Goal: Use online tool/utility: Utilize a website feature to perform a specific function

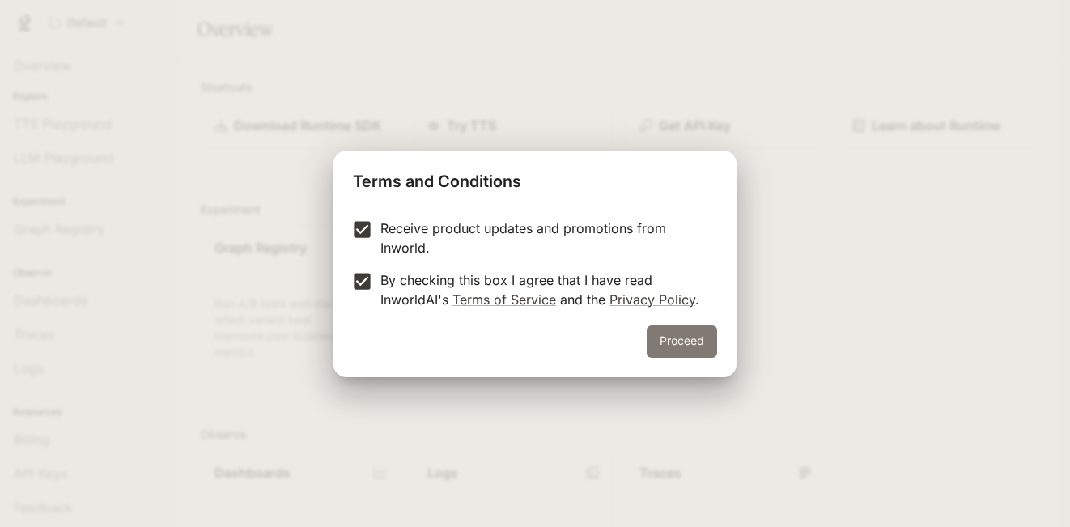
click at [665, 333] on button "Proceed" at bounding box center [682, 341] width 70 height 32
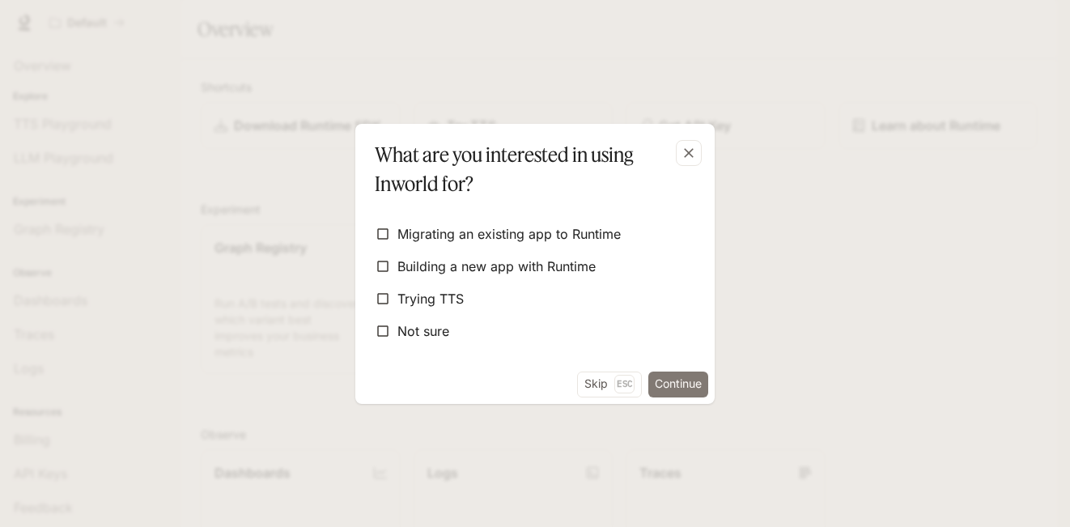
click at [696, 386] on button "Continue" at bounding box center [678, 384] width 60 height 26
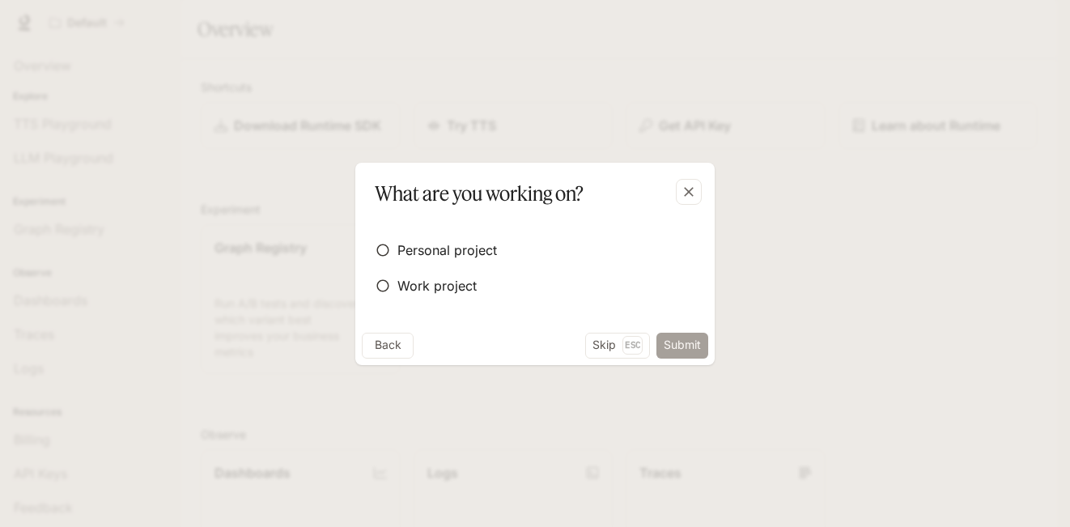
click at [673, 346] on button "Submit" at bounding box center [682, 346] width 52 height 26
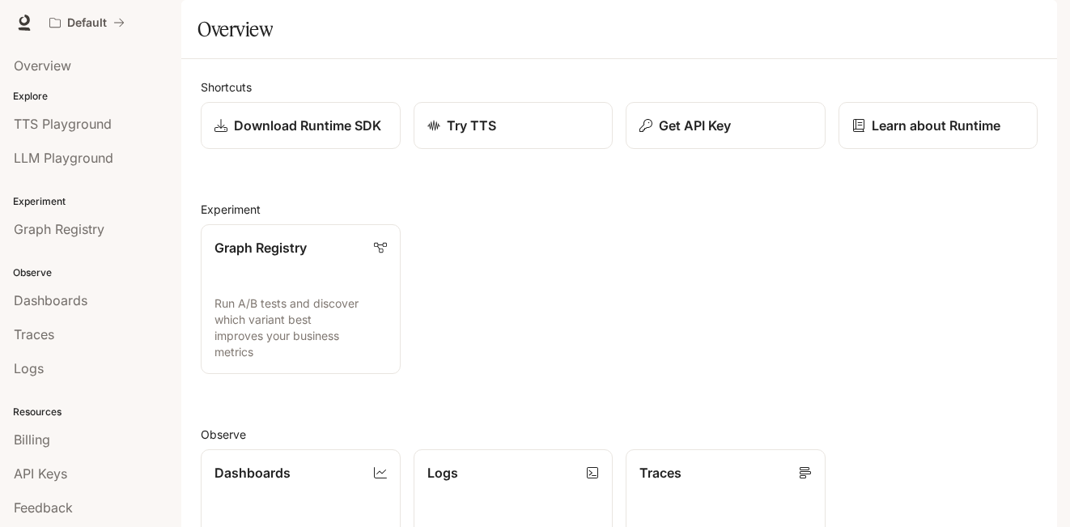
scroll to position [370, 0]
click at [46, 117] on span "TTS Playground" at bounding box center [63, 123] width 98 height 19
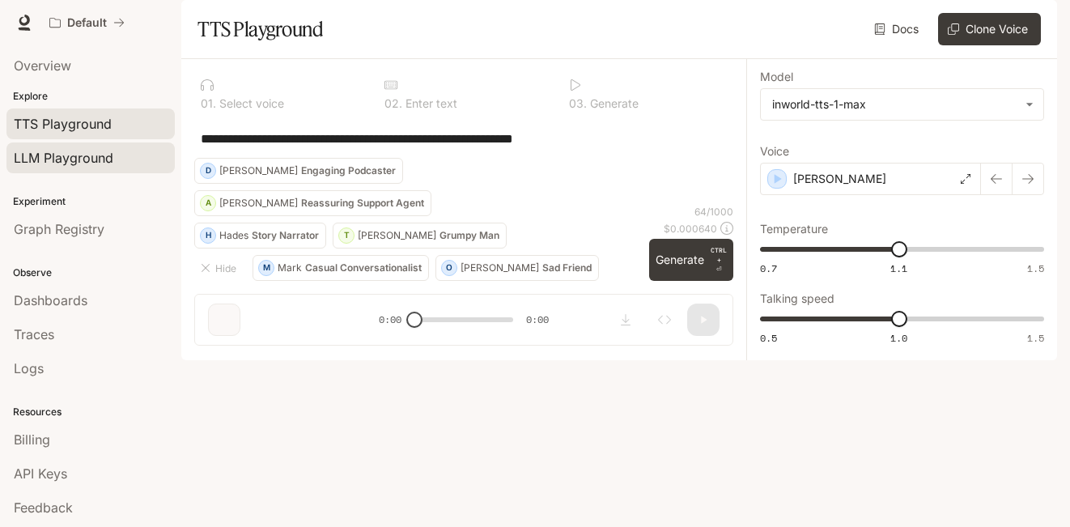
click at [82, 165] on span "LLM Playground" at bounding box center [64, 157] width 100 height 19
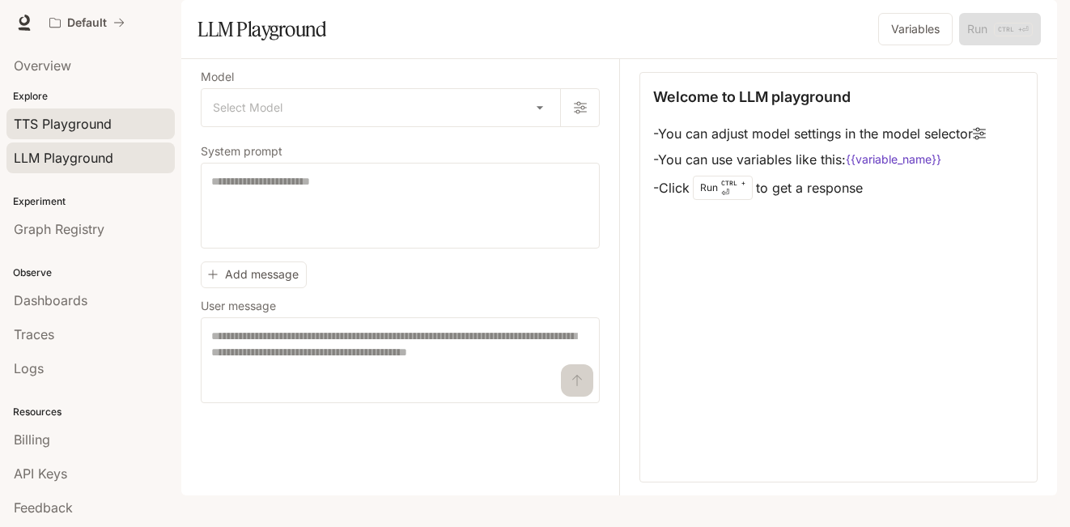
click at [59, 125] on span "TTS Playground" at bounding box center [63, 123] width 98 height 19
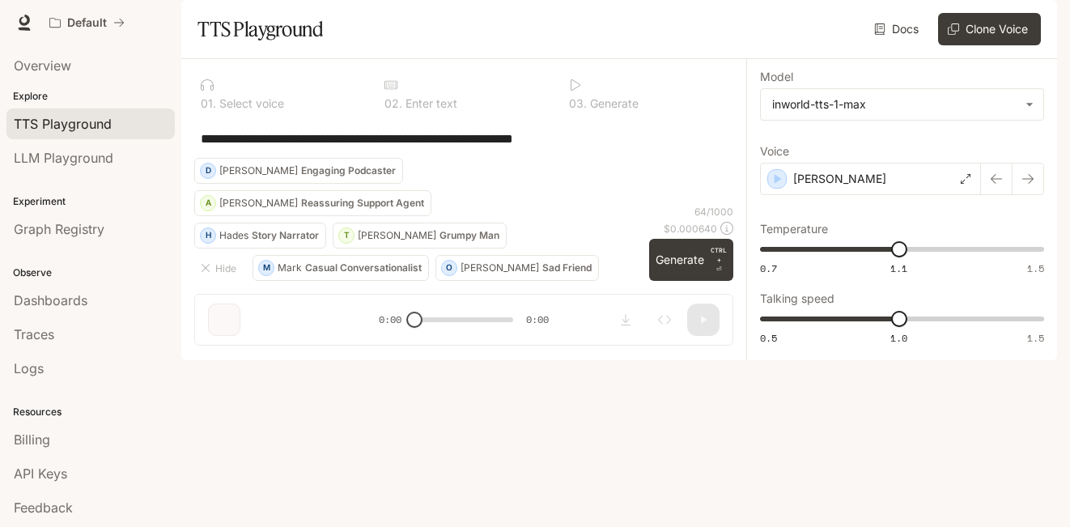
click at [231, 109] on p "Select voice" at bounding box center [250, 103] width 68 height 11
click at [933, 195] on div "[PERSON_NAME]" at bounding box center [870, 179] width 221 height 32
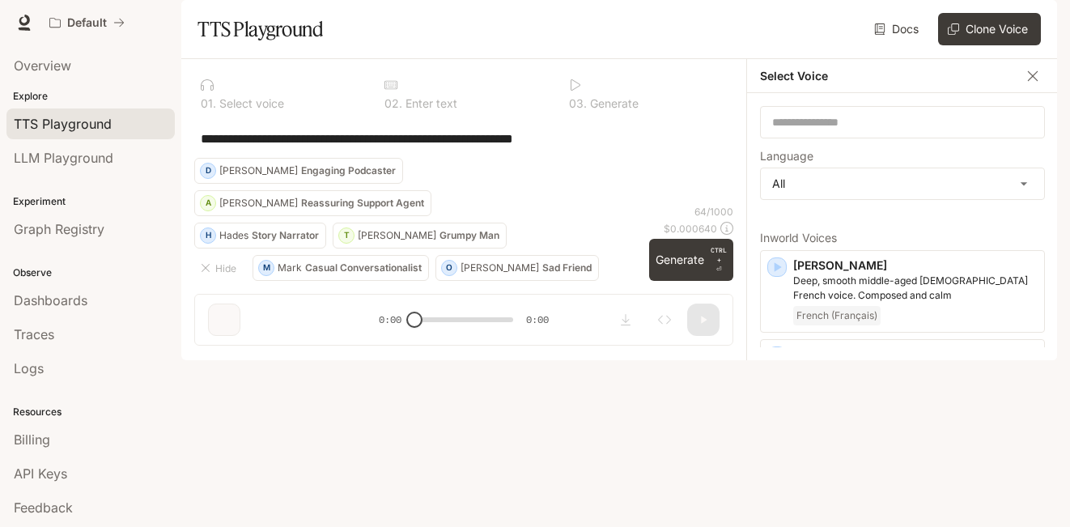
click at [1032, 84] on icon "button" at bounding box center [1033, 76] width 16 height 16
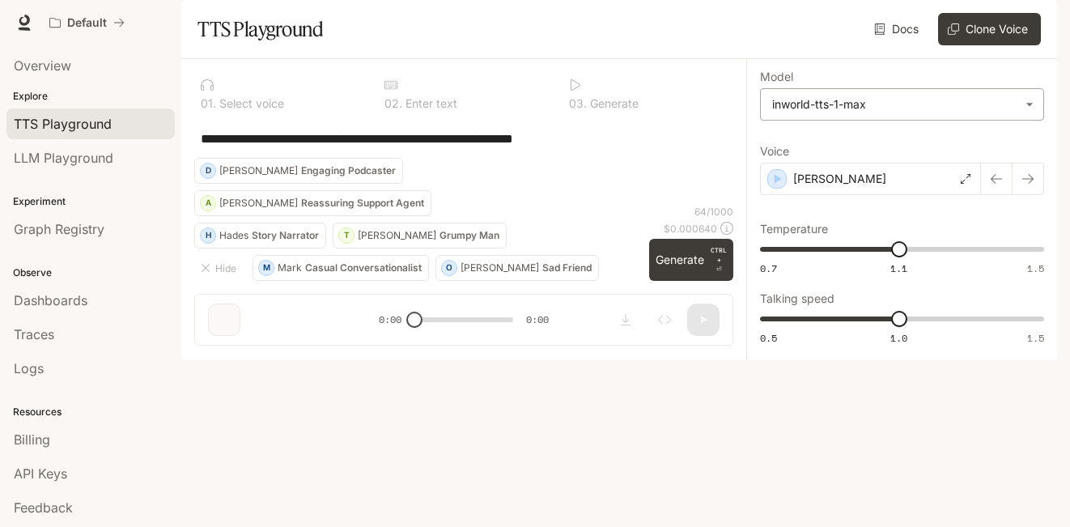
click at [1024, 150] on body "**********" at bounding box center [535, 263] width 1070 height 527
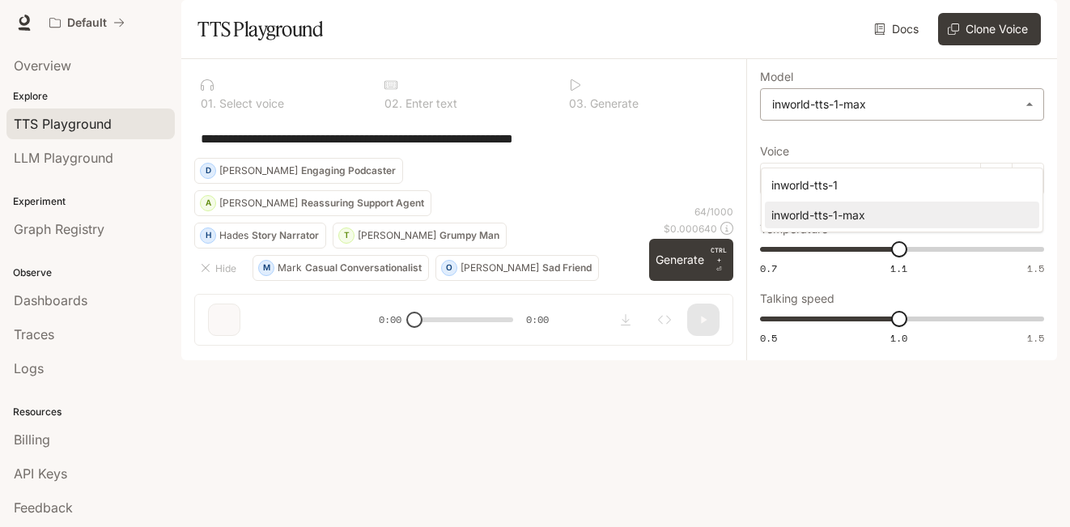
click at [1024, 150] on div at bounding box center [535, 263] width 1070 height 527
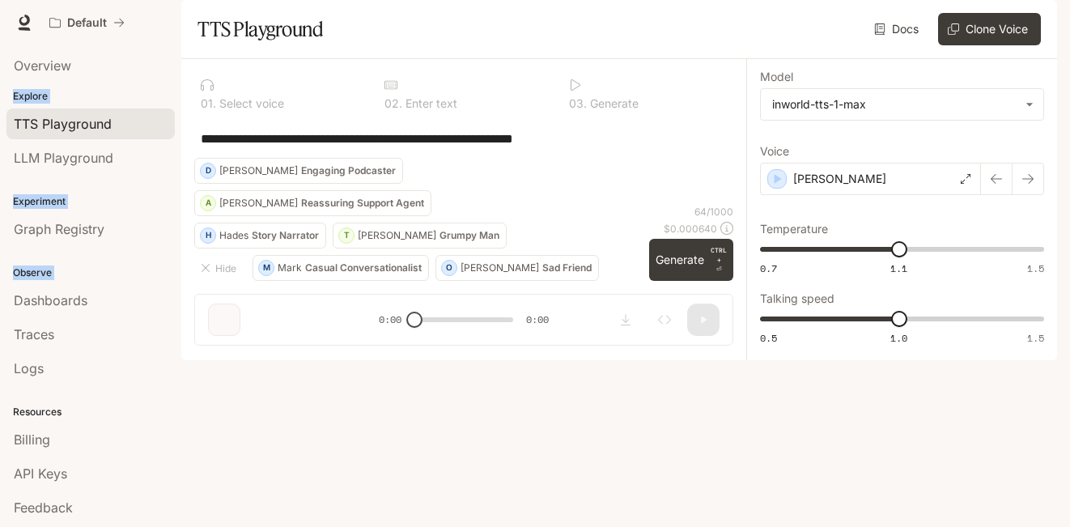
scroll to position [34, 0]
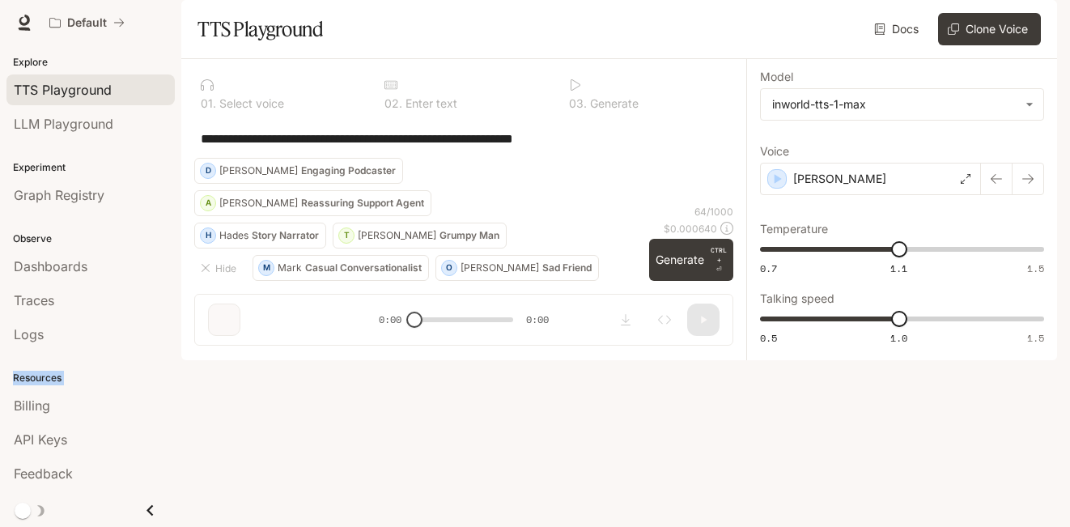
drag, startPoint x: 171, startPoint y: 327, endPoint x: 139, endPoint y: 515, distance: 190.4
click at [139, 493] on div "Overview Explore TTS Playground LLM Playground Experiment Graph Registry Observ…" at bounding box center [90, 252] width 181 height 482
click at [139, 515] on icon "Close drawer" at bounding box center [150, 510] width 22 height 22
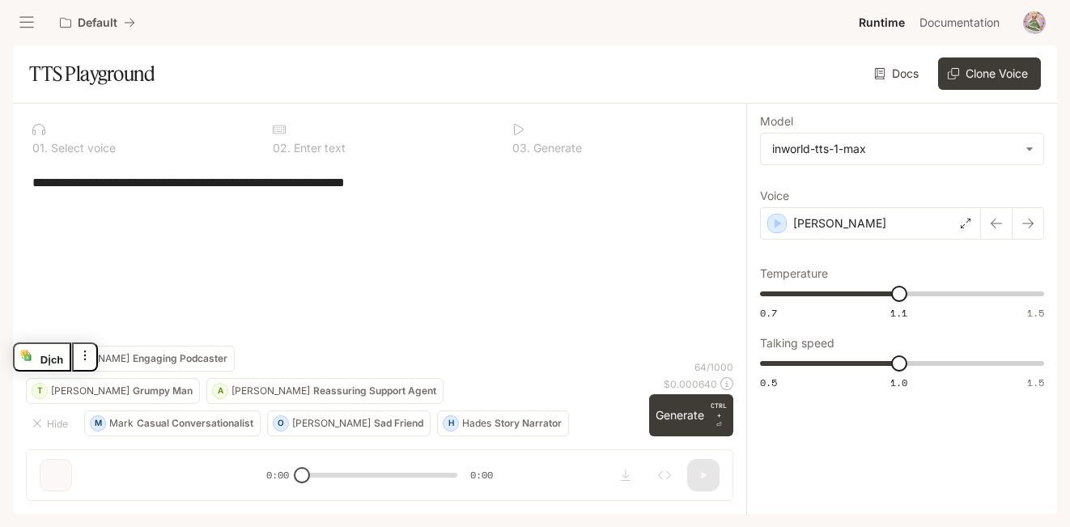
scroll to position [0, 0]
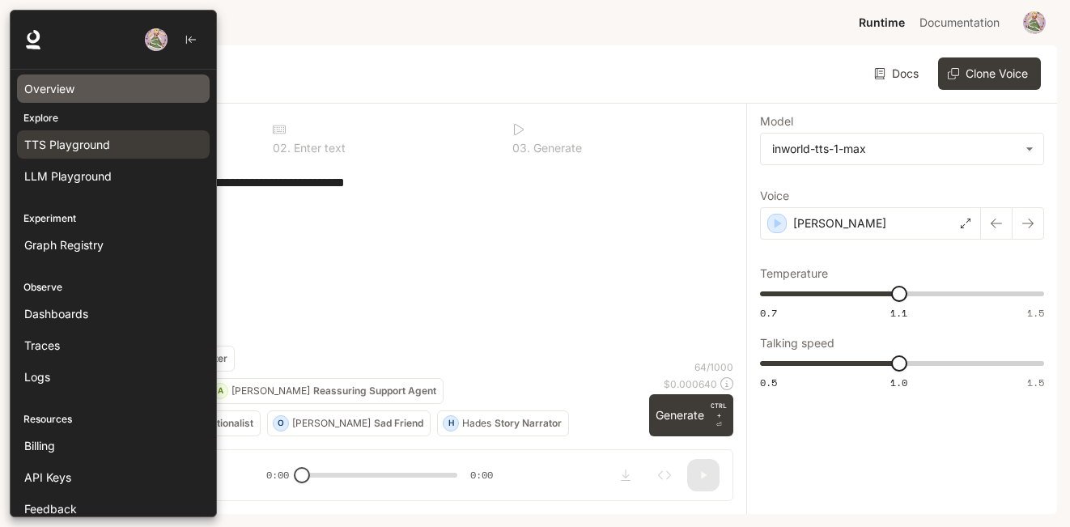
click at [41, 87] on span "Overview" at bounding box center [49, 88] width 50 height 17
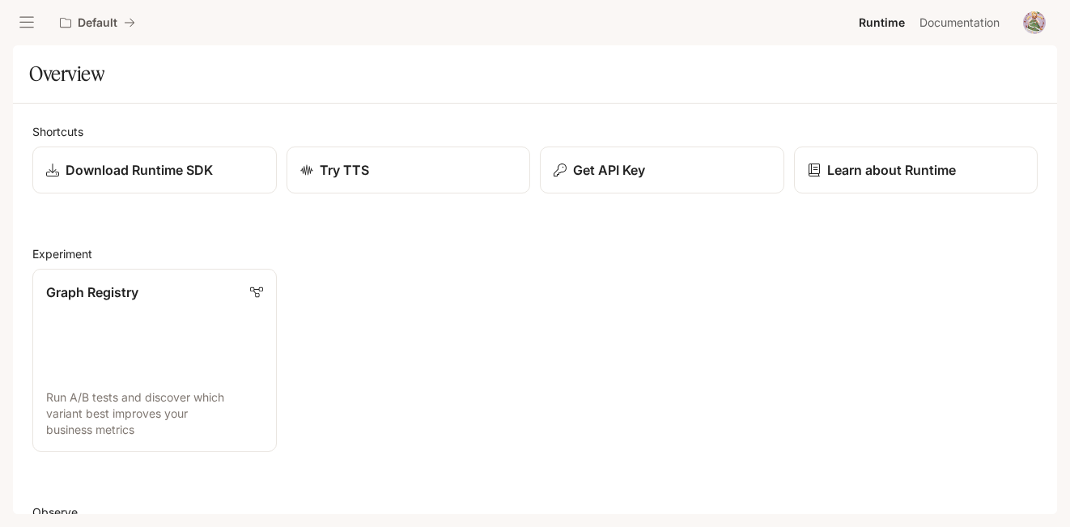
click at [468, 387] on div "Graph Registry Run A/B tests and discover which variant best improves your busi…" at bounding box center [530, 355] width 1015 height 193
click at [348, 188] on link "Try TTS" at bounding box center [408, 170] width 247 height 48
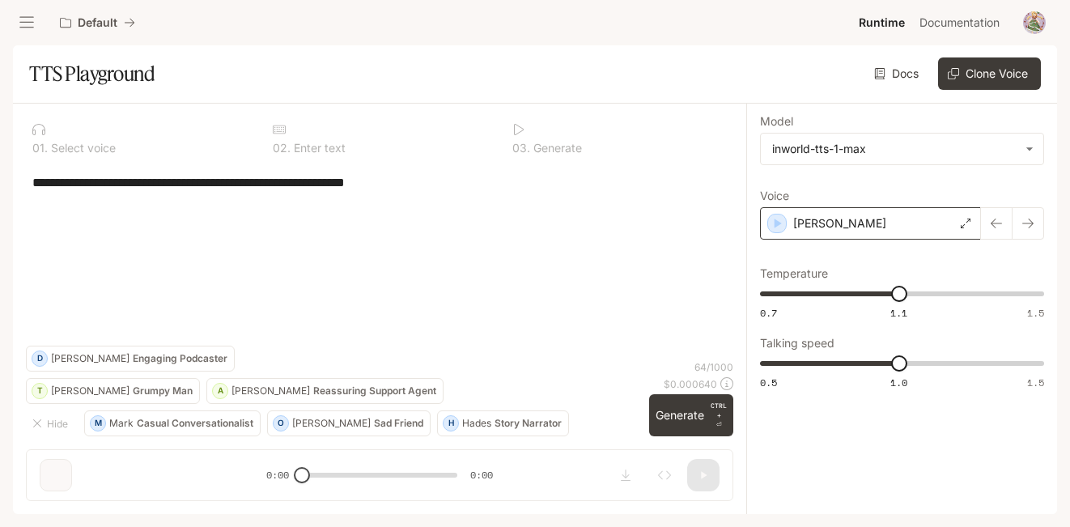
click at [932, 214] on div "[PERSON_NAME]" at bounding box center [870, 223] width 221 height 32
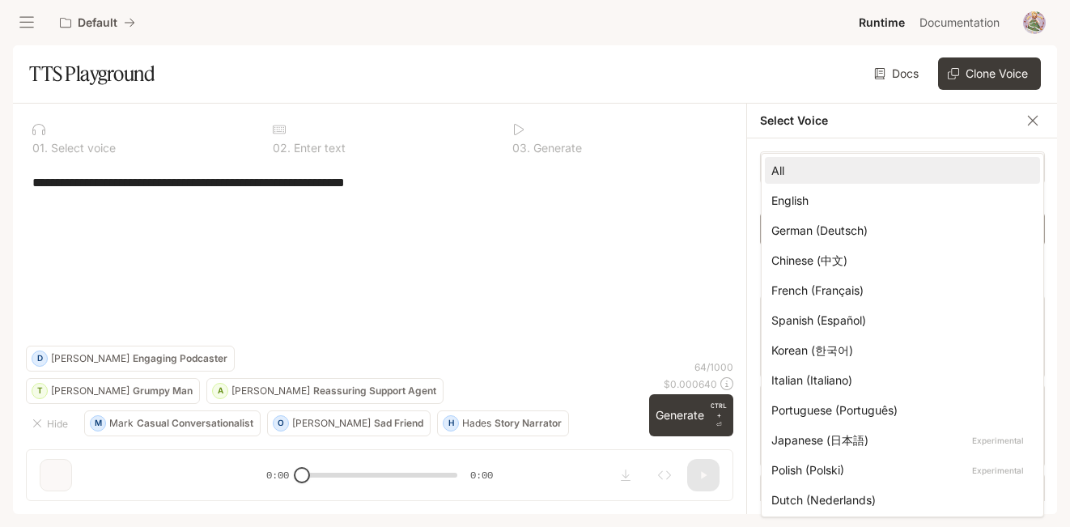
click at [947, 225] on body "**********" at bounding box center [535, 263] width 1070 height 527
click at [777, 201] on div "English" at bounding box center [899, 200] width 256 height 17
type input "*****"
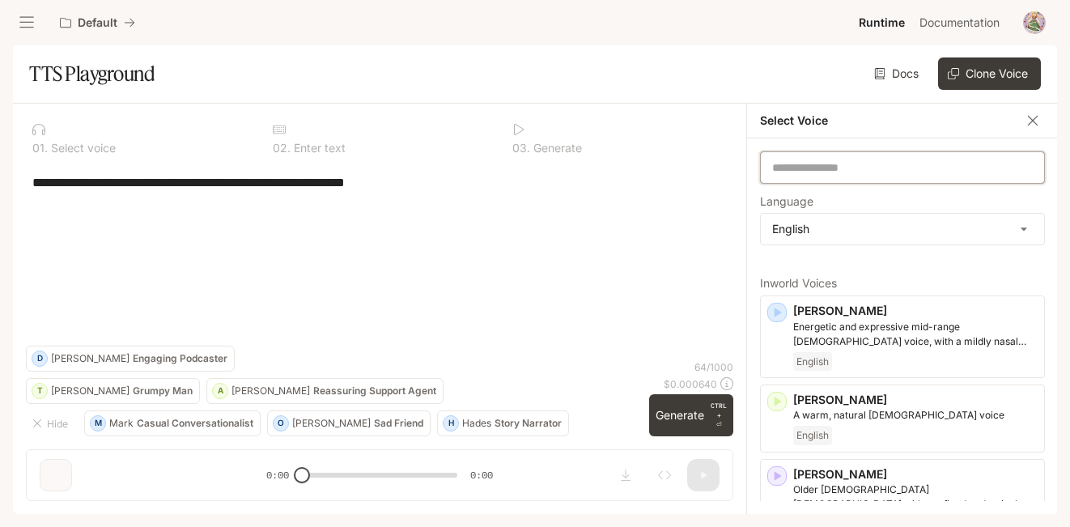
click at [923, 163] on input "text" at bounding box center [902, 167] width 283 height 16
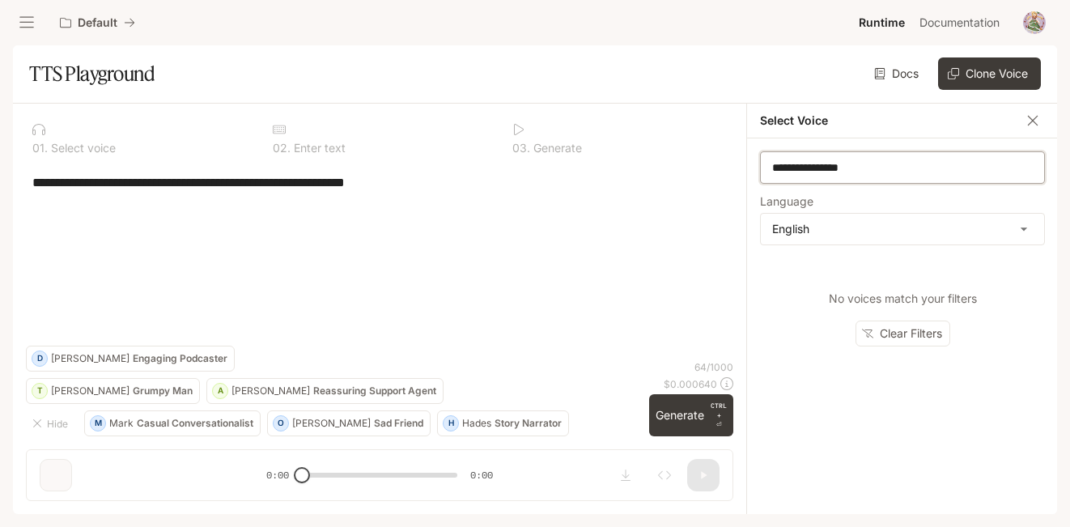
type input "**********"
click at [881, 81] on link "Docs" at bounding box center [898, 73] width 54 height 32
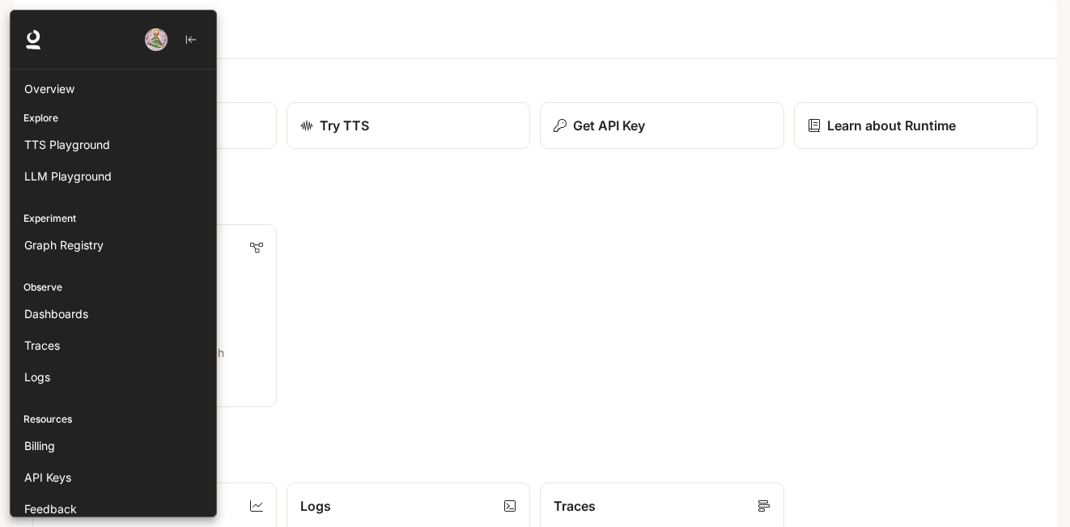
click at [34, 22] on div at bounding box center [114, 40] width 206 height 59
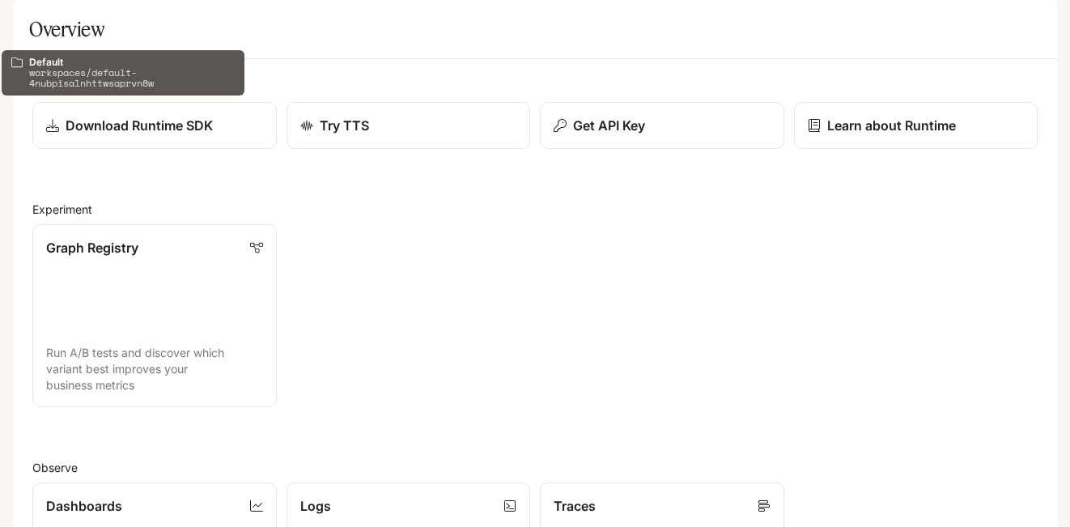
click at [113, 26] on p "Default" at bounding box center [98, 23] width 40 height 14
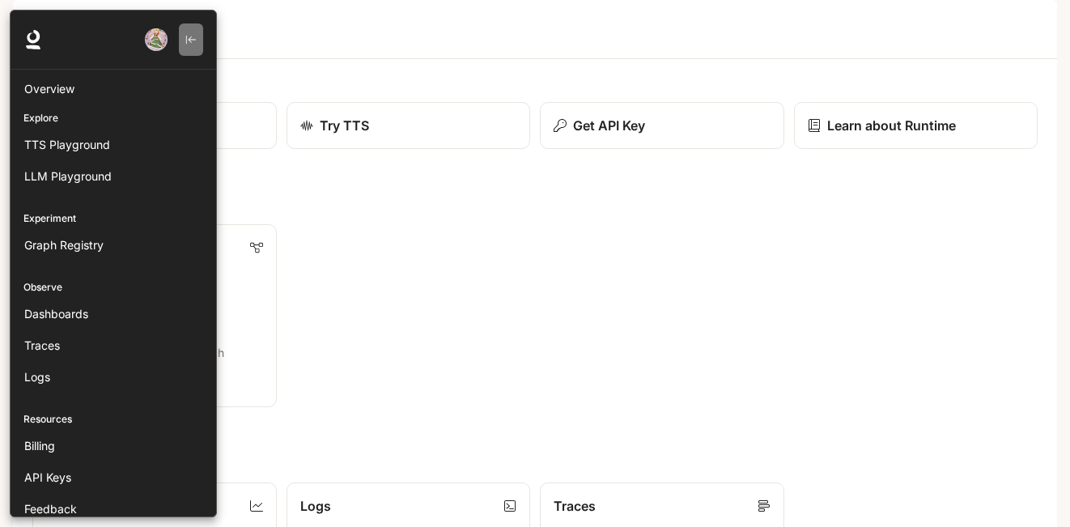
click at [196, 43] on icon "button" at bounding box center [190, 39] width 11 height 11
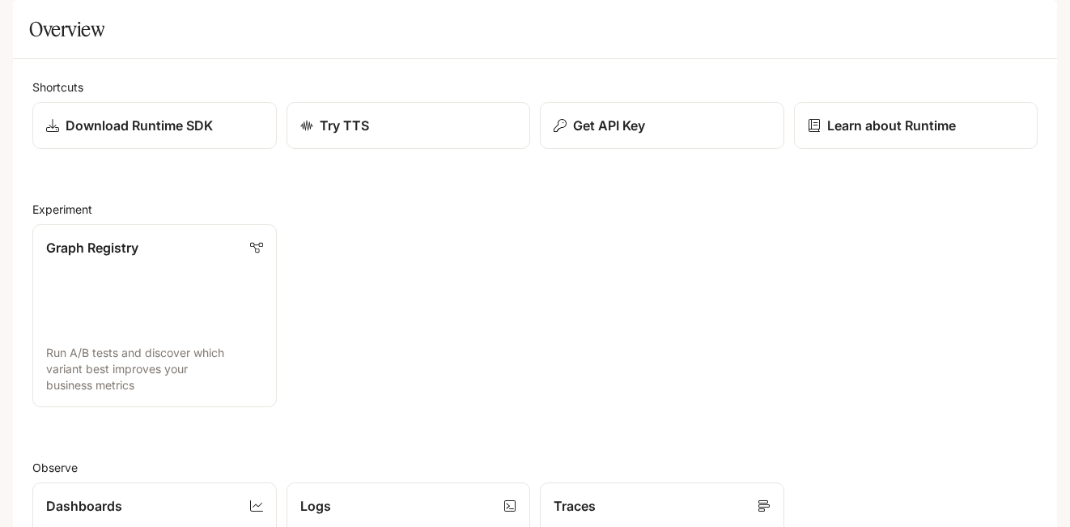
click at [25, 28] on icon "open drawer" at bounding box center [26, 22] width 15 height 11
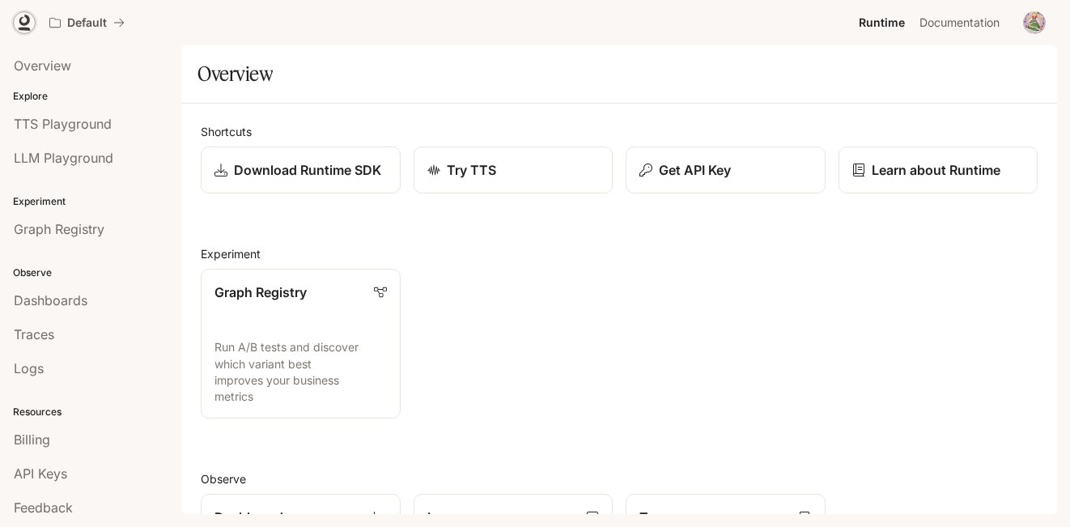
click at [20, 23] on icon at bounding box center [24, 20] width 11 height 11
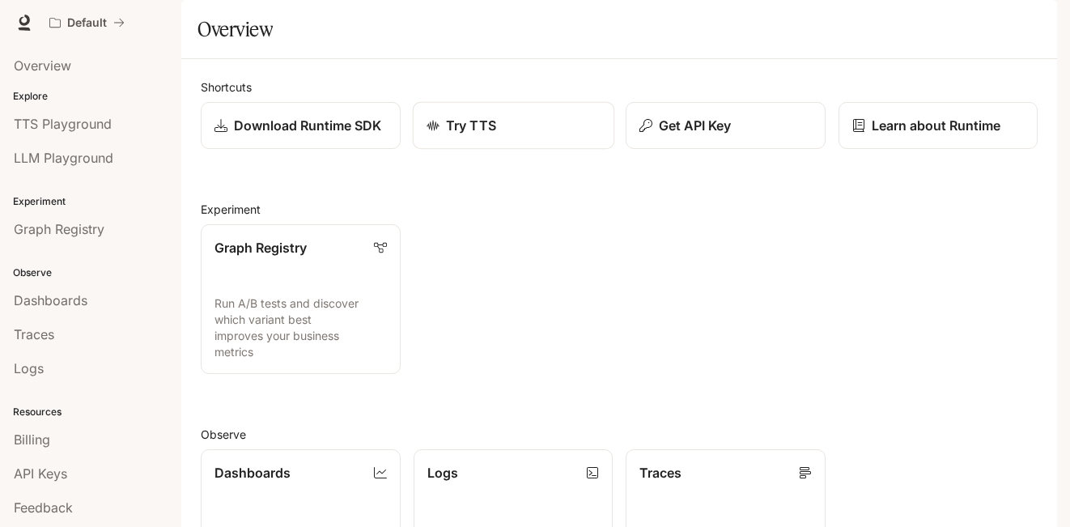
click at [473, 135] on p "Try TTS" at bounding box center [471, 125] width 50 height 19
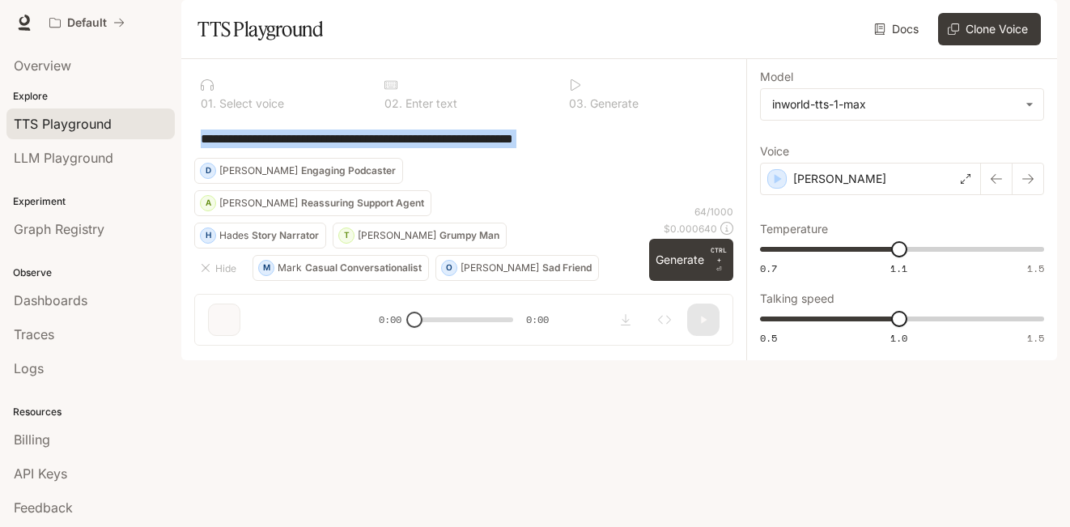
drag, startPoint x: 519, startPoint y: 210, endPoint x: 511, endPoint y: 196, distance: 16.7
click at [511, 158] on div "**********" at bounding box center [463, 138] width 539 height 39
click at [511, 158] on div "**********" at bounding box center [464, 138] width 526 height 39
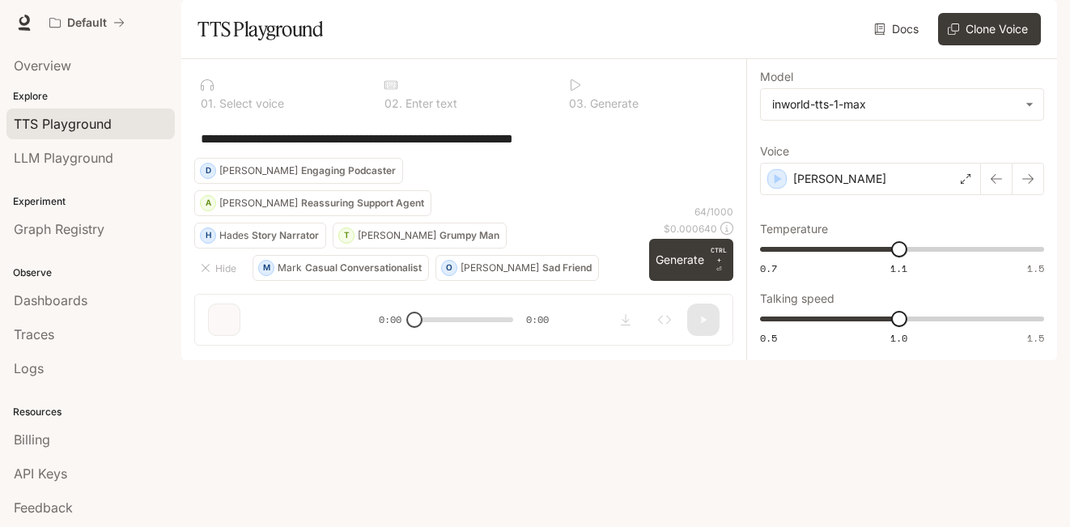
drag, startPoint x: 568, startPoint y: 183, endPoint x: 503, endPoint y: 187, distance: 65.7
click at [503, 148] on textarea "**********" at bounding box center [464, 138] width 526 height 19
click at [611, 148] on textarea "**********" at bounding box center [464, 138] width 526 height 19
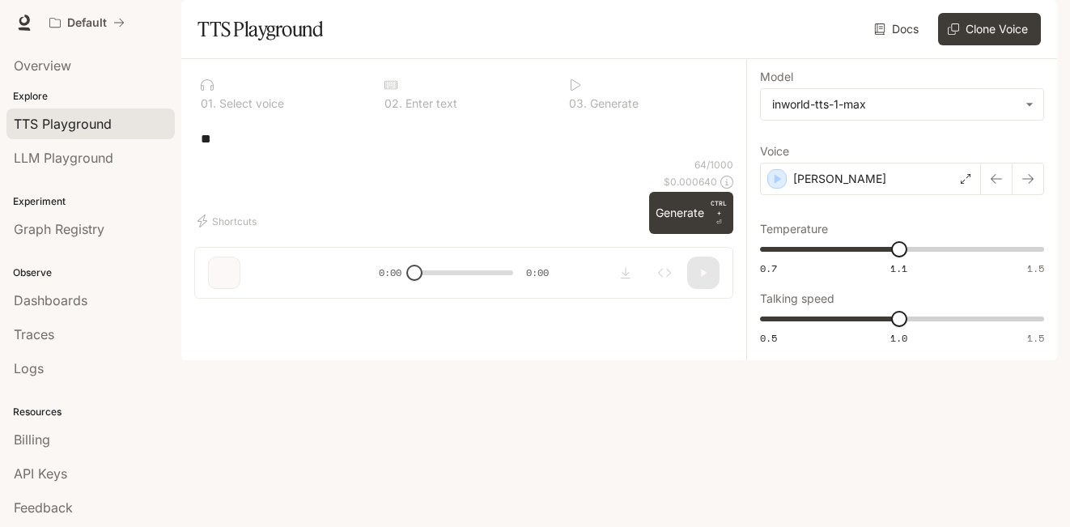
type textarea "*"
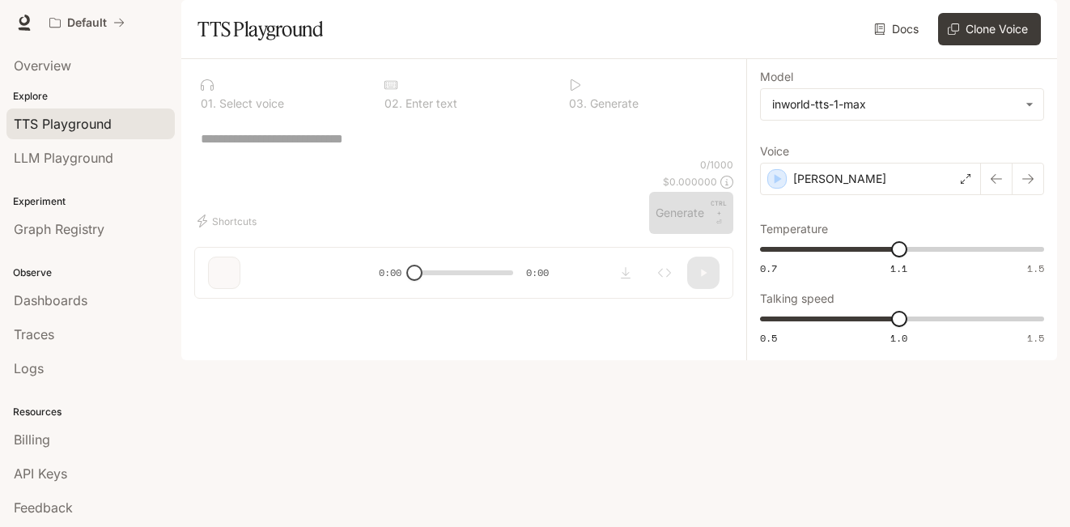
click at [874, 35] on icon at bounding box center [879, 28] width 11 height 11
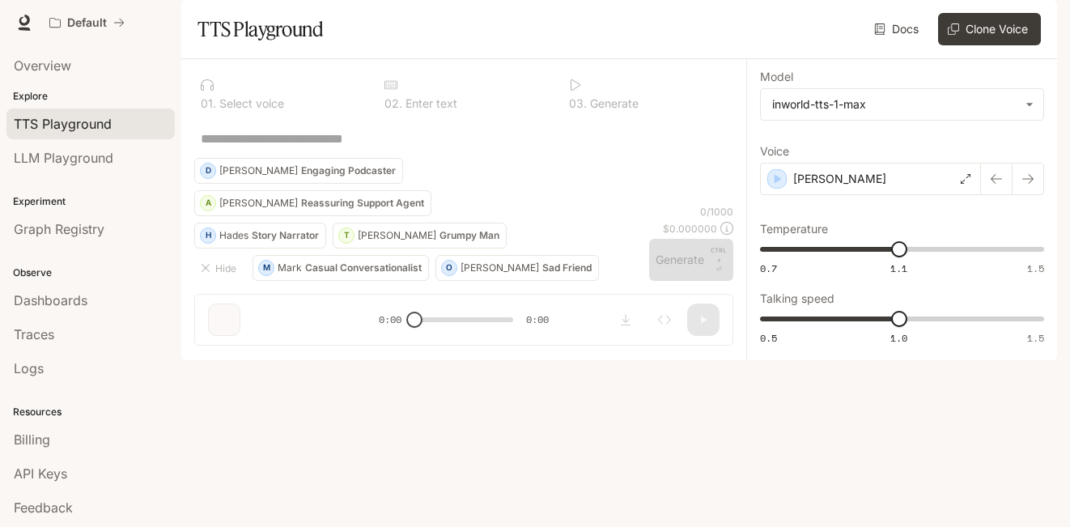
click at [376, 148] on textarea at bounding box center [464, 138] width 526 height 19
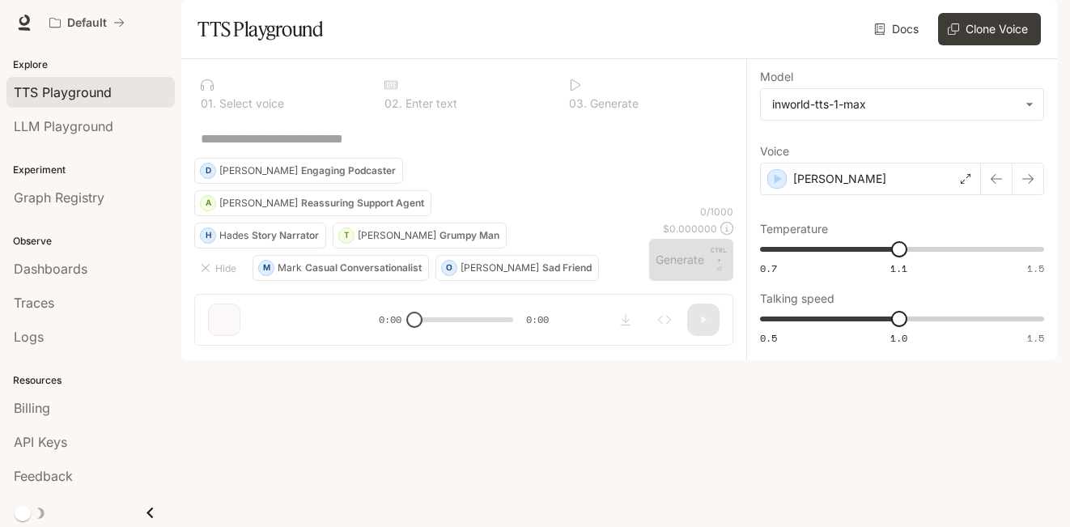
scroll to position [34, 0]
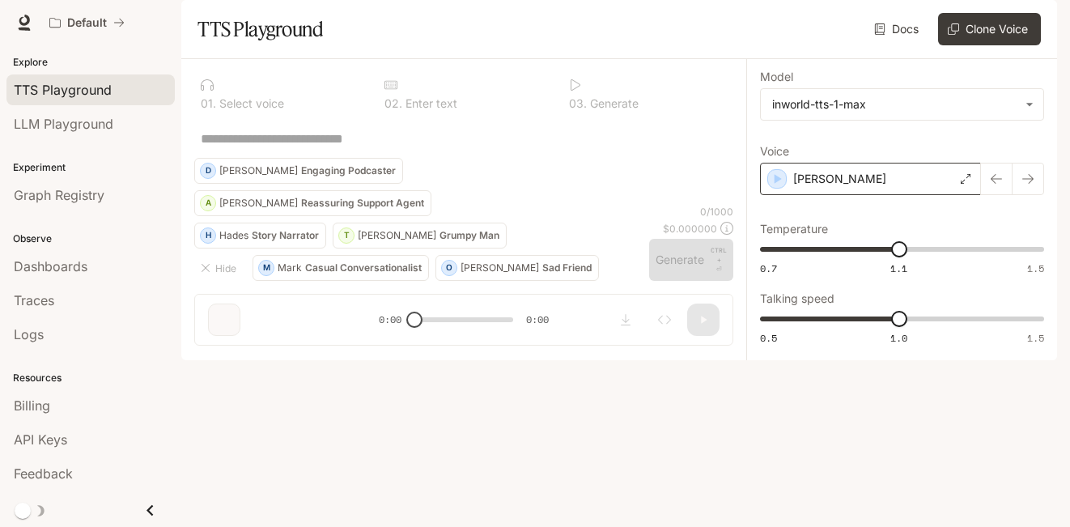
click at [917, 195] on div "[PERSON_NAME]" at bounding box center [870, 179] width 221 height 32
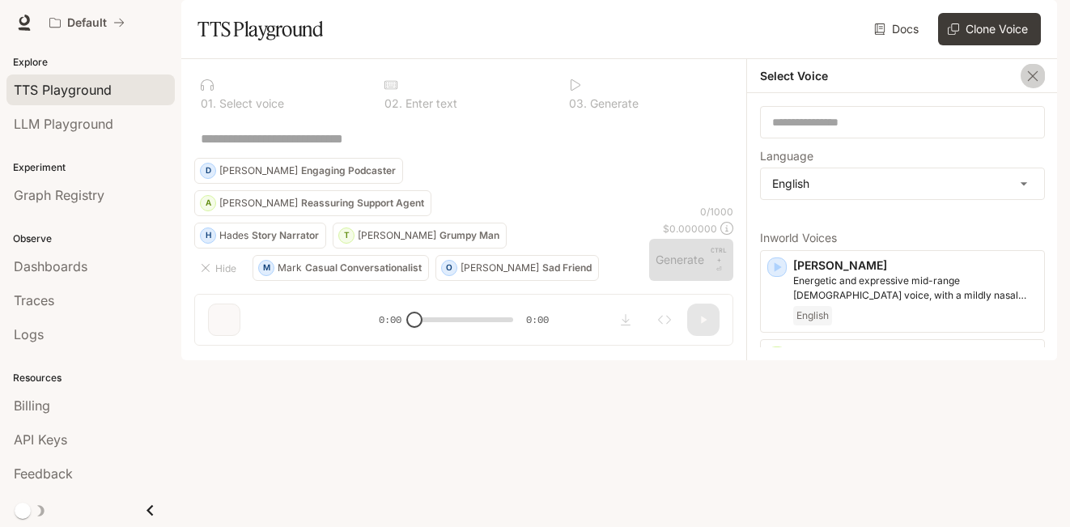
click at [1038, 80] on icon "button" at bounding box center [1033, 75] width 10 height 10
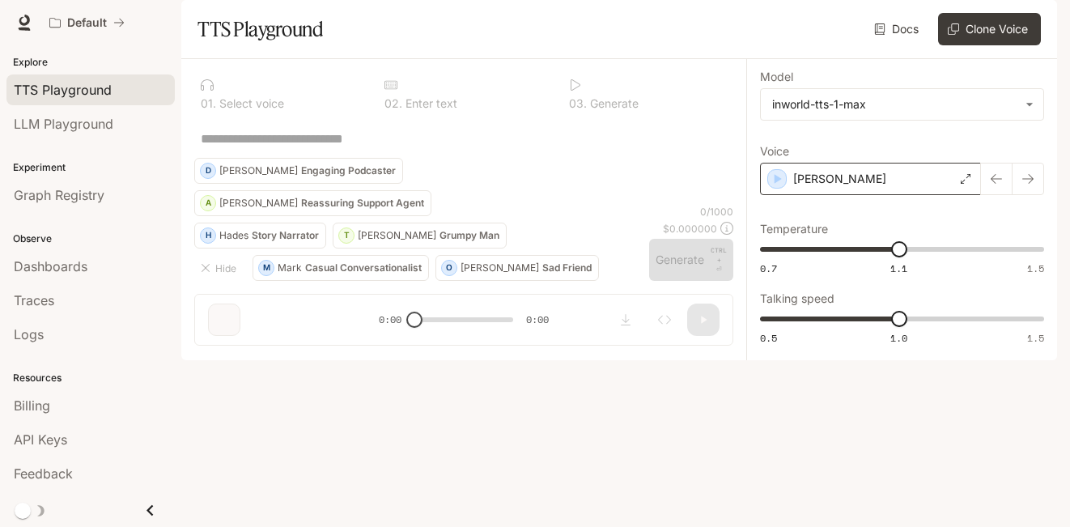
click at [863, 195] on div "[PERSON_NAME]" at bounding box center [870, 179] width 221 height 32
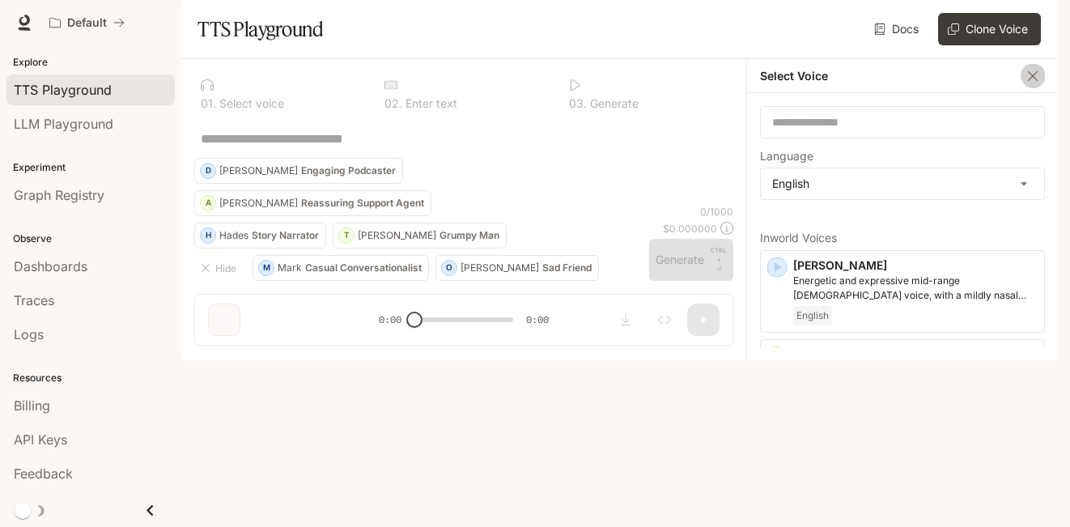
click at [1032, 84] on icon "button" at bounding box center [1033, 76] width 16 height 16
